Goal: Navigation & Orientation: Find specific page/section

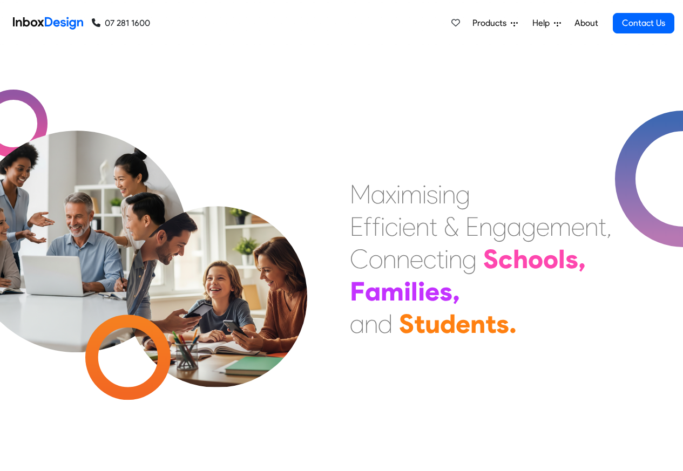
click at [586, 23] on link "About" at bounding box center [586, 23] width 30 height 22
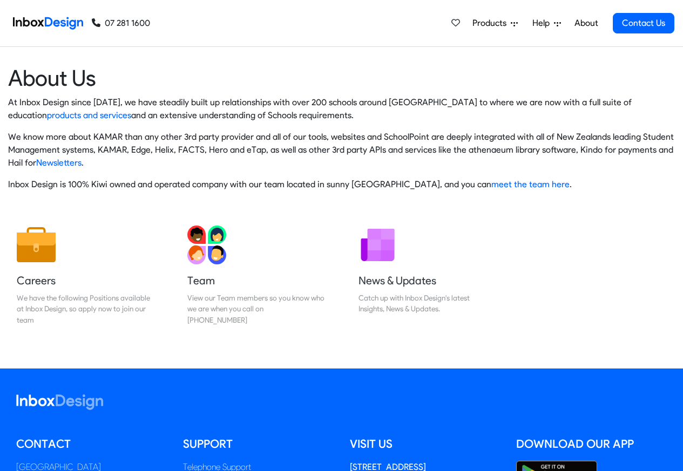
click at [54, 22] on img at bounding box center [48, 23] width 70 height 22
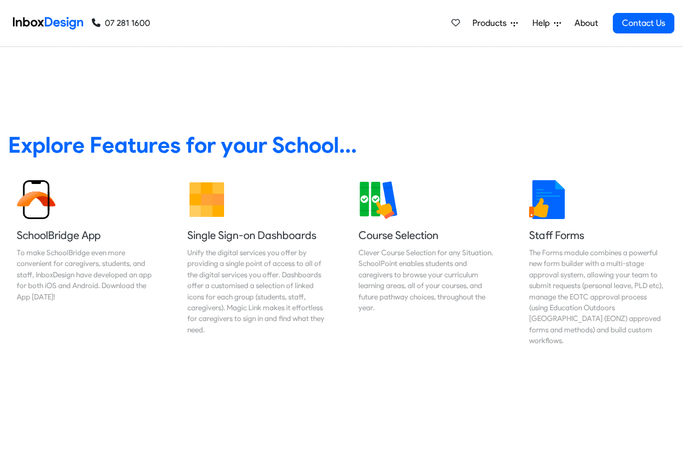
scroll to position [389, 0]
